Goal: Navigation & Orientation: Find specific page/section

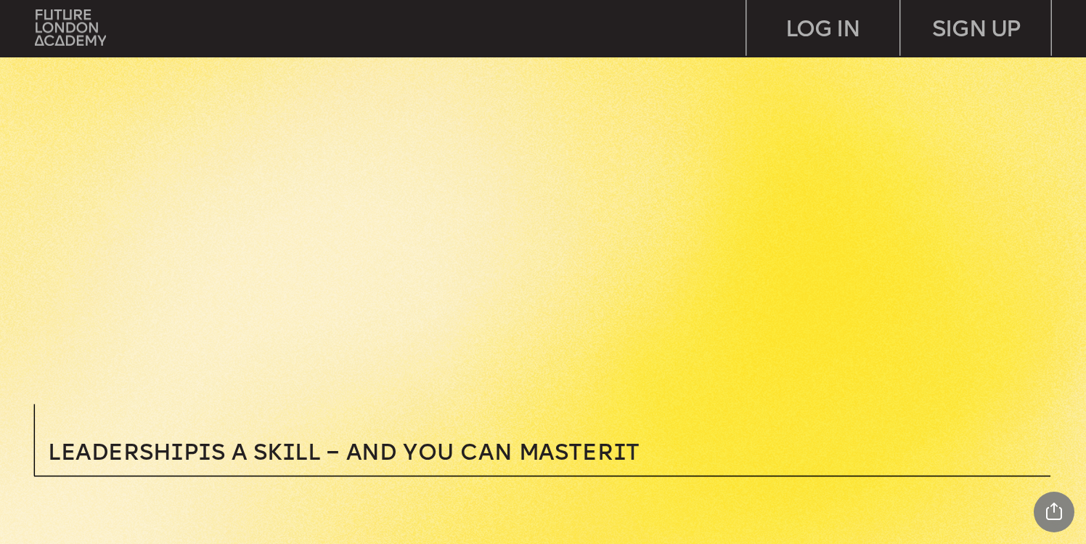
scroll to position [86, 0]
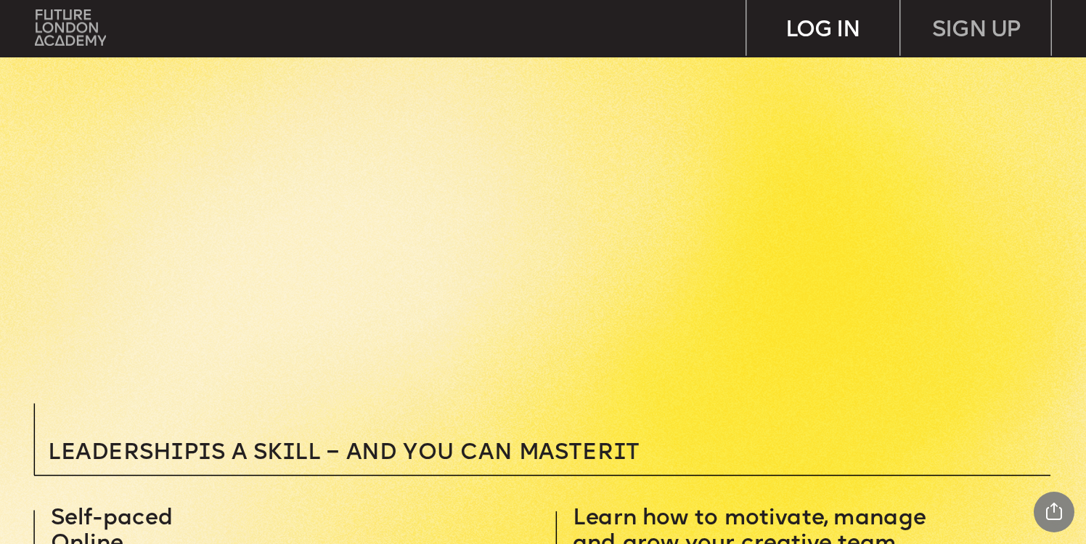
click at [833, 26] on div "LOG IN" at bounding box center [823, 28] width 152 height 56
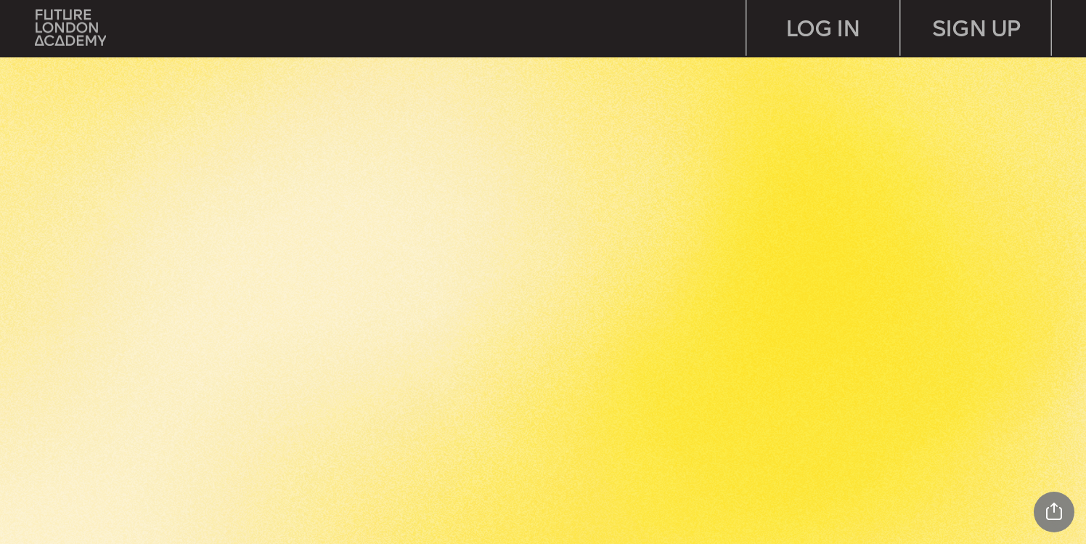
scroll to position [2658, 0]
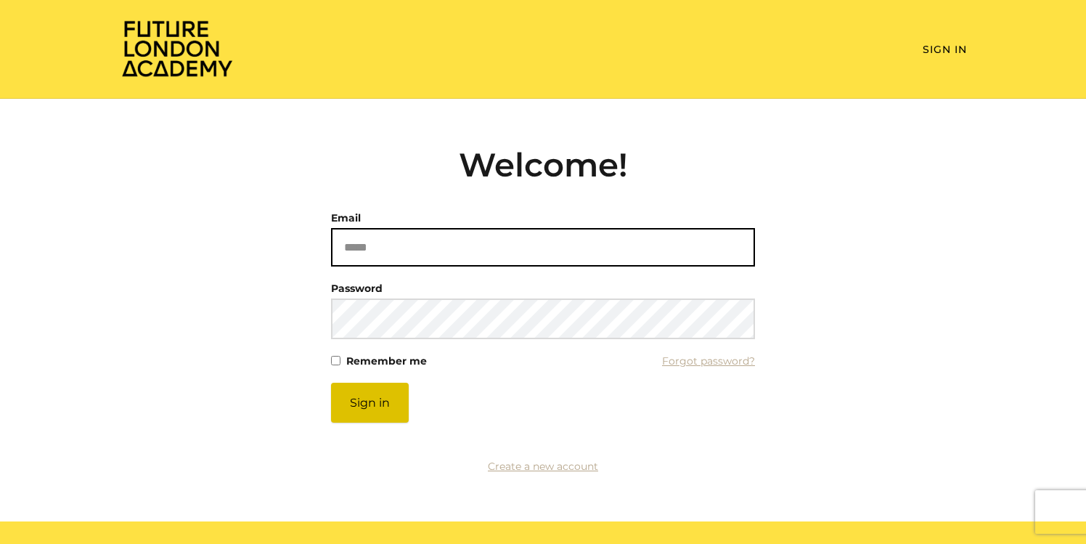
type input "**********"
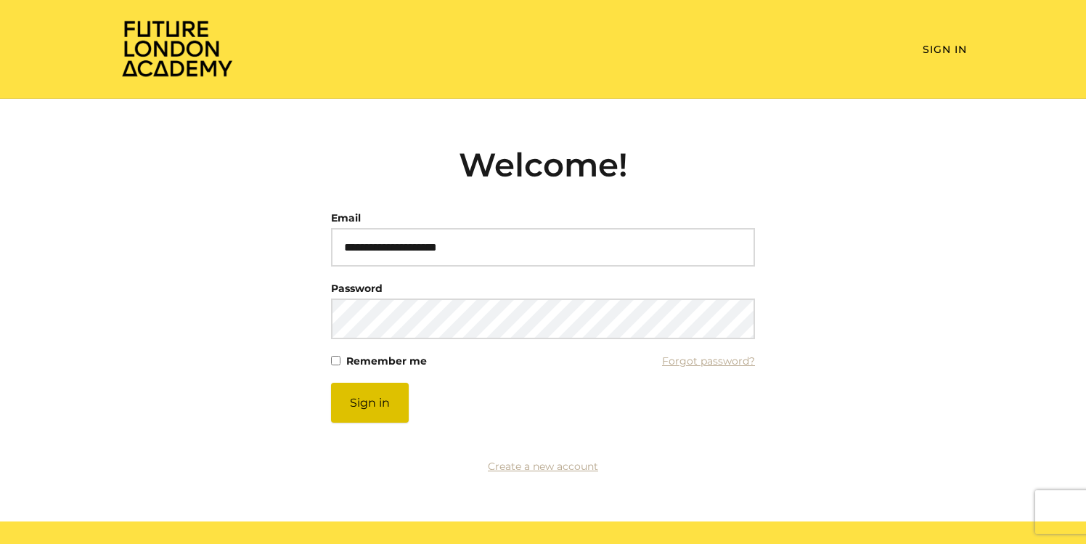
click at [362, 415] on button "Sign in" at bounding box center [370, 403] width 78 height 40
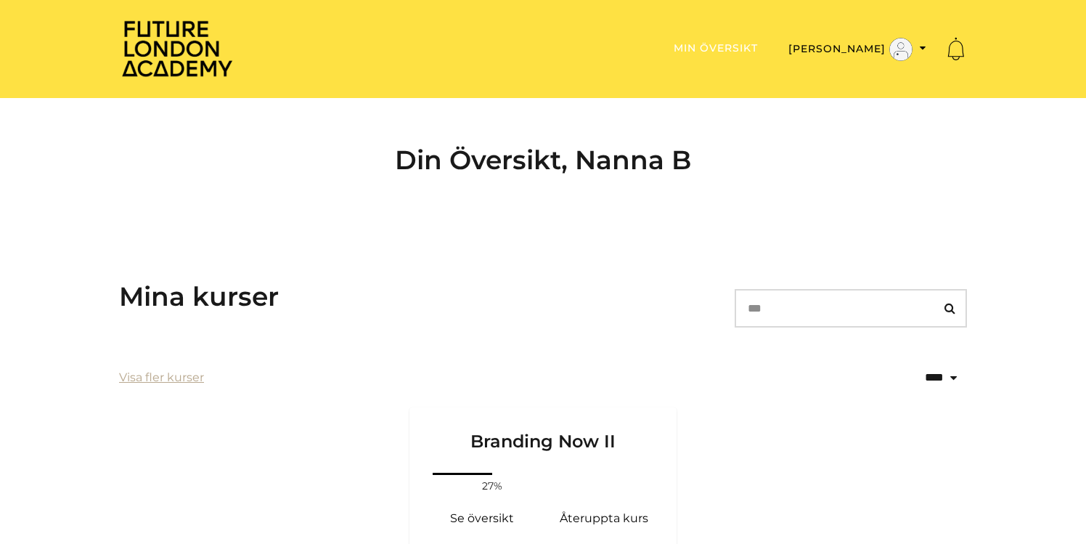
click at [758, 45] on link "Min översikt" at bounding box center [716, 47] width 84 height 13
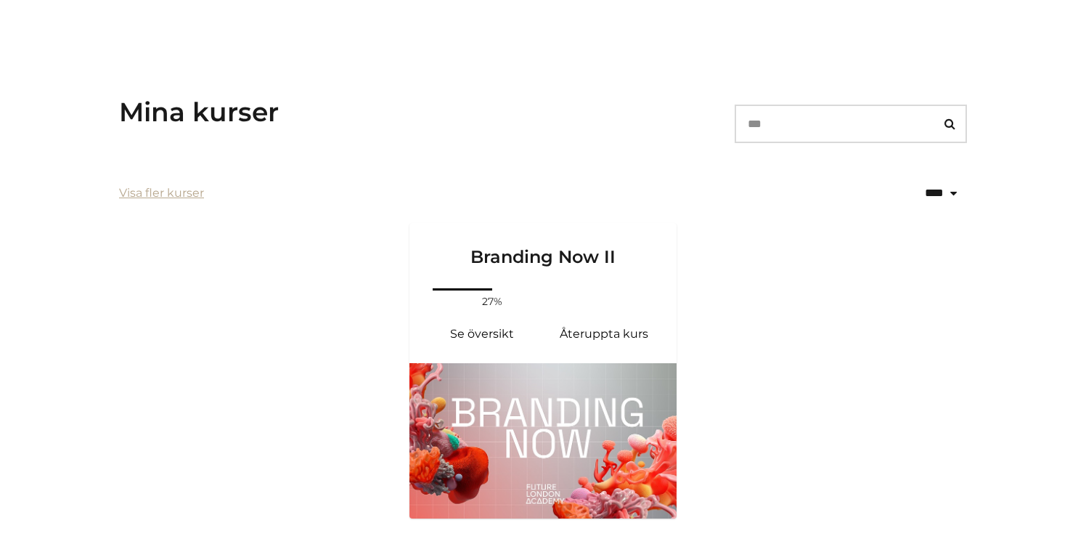
scroll to position [259, 0]
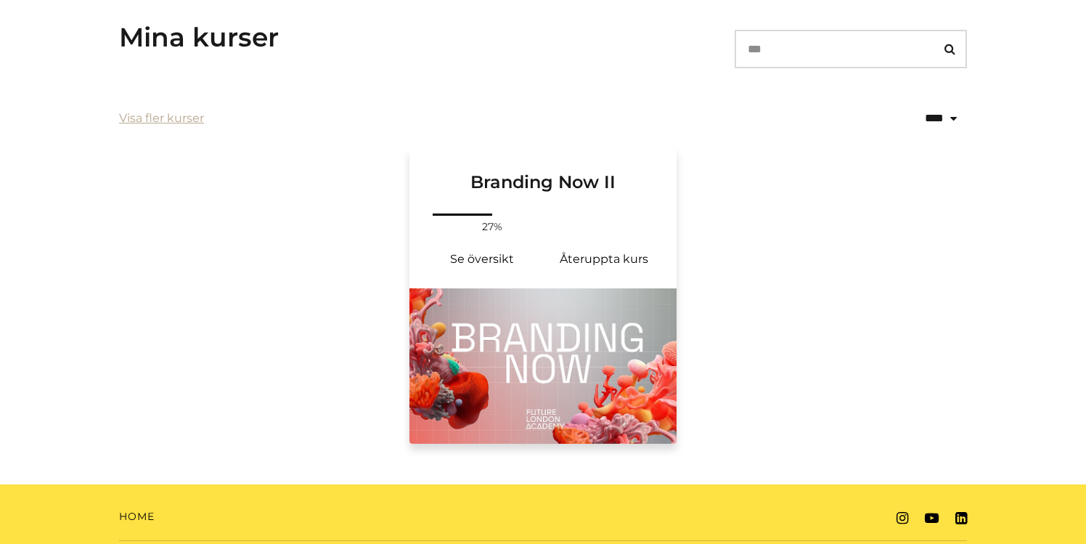
click at [567, 357] on img at bounding box center [543, 365] width 267 height 155
